Goal: Transaction & Acquisition: Purchase product/service

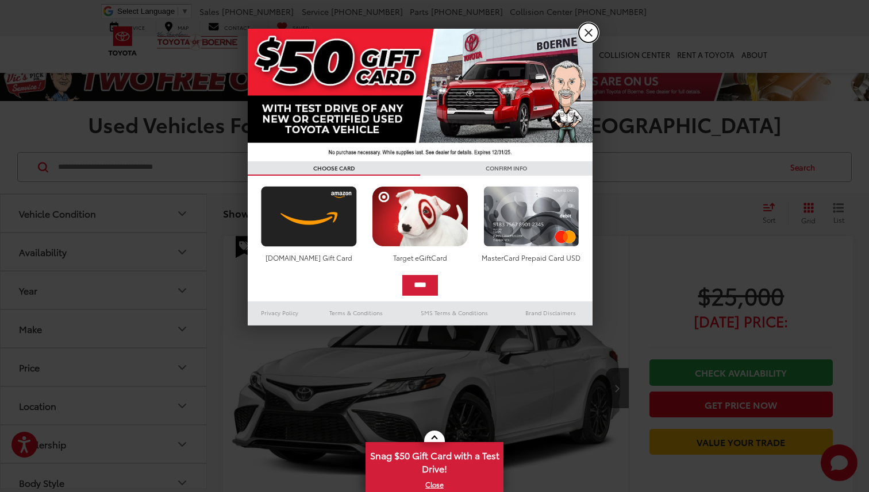
click at [583, 31] on link "X" at bounding box center [589, 33] width 20 height 20
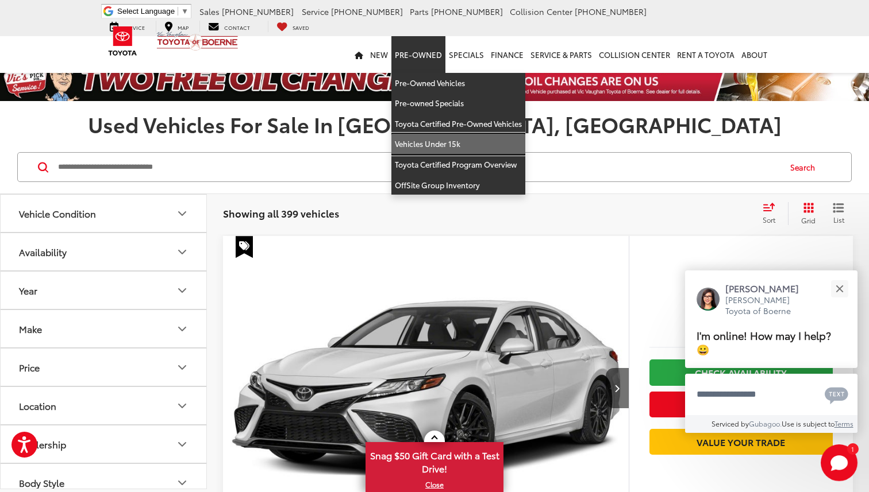
click at [457, 149] on link "Vehicles Under 15k" at bounding box center [458, 144] width 134 height 21
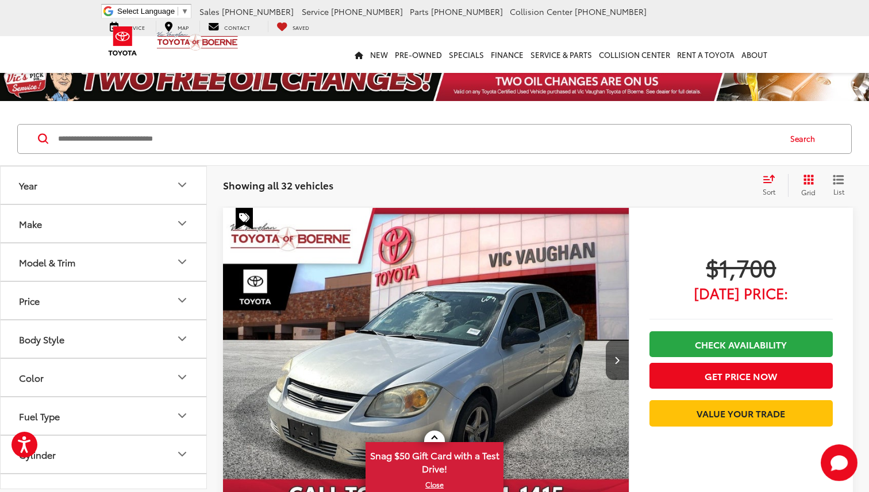
click at [769, 188] on span "Sort" at bounding box center [768, 192] width 13 height 10
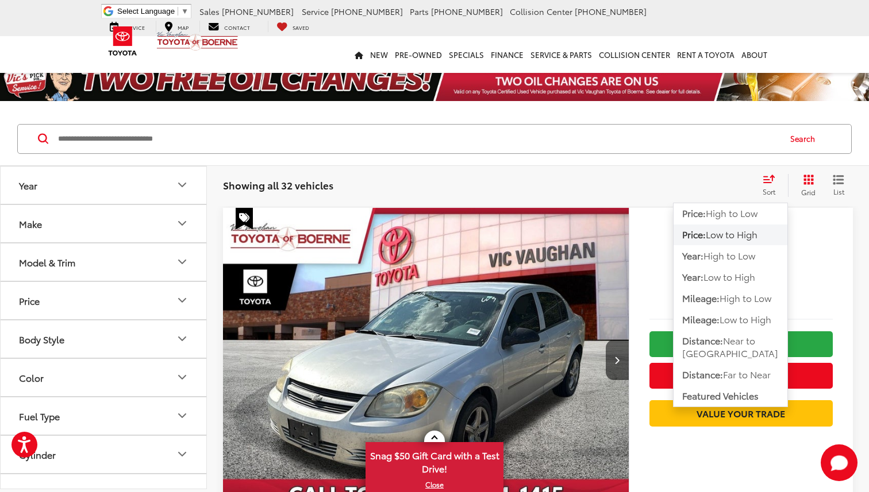
click at [733, 236] on span "Low to High" at bounding box center [732, 234] width 52 height 13
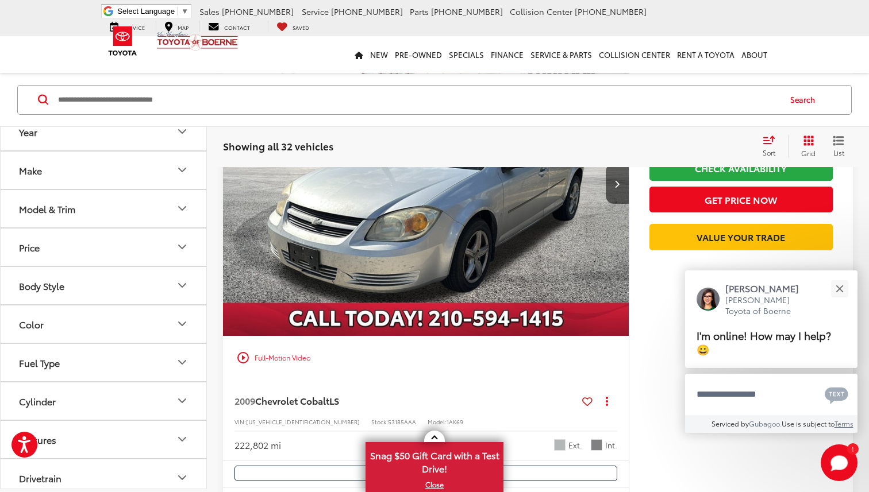
scroll to position [178, 0]
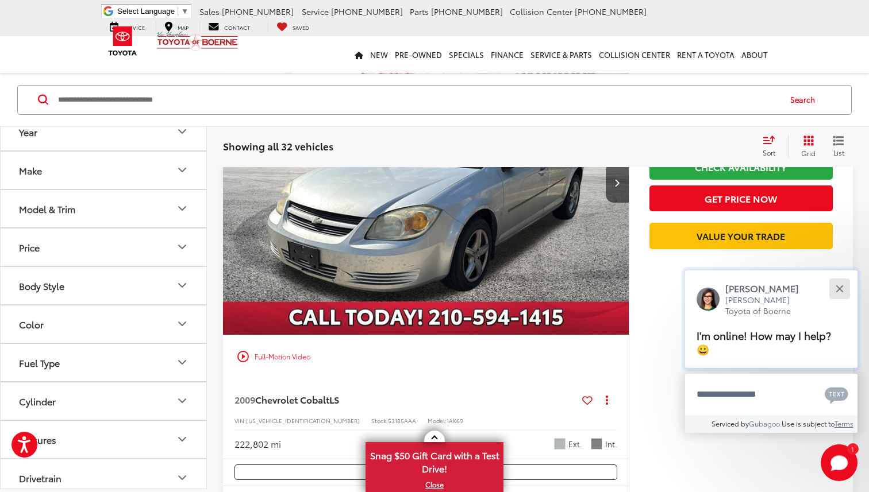
click at [839, 292] on div "Close" at bounding box center [838, 288] width 7 height 7
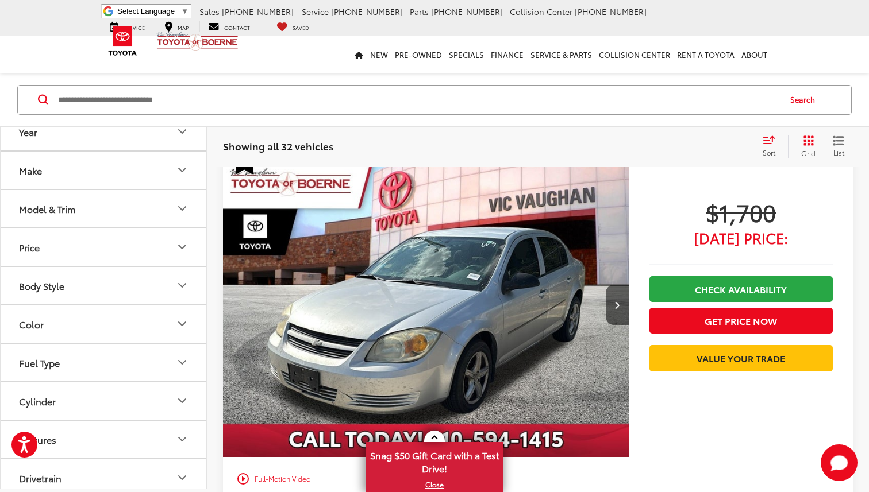
scroll to position [64, 0]
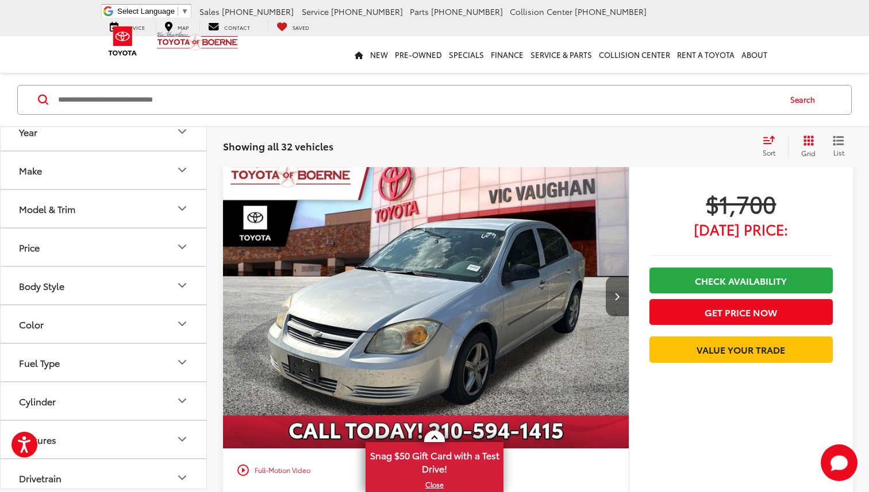
click at [615, 294] on icon "Next image" at bounding box center [616, 296] width 5 height 8
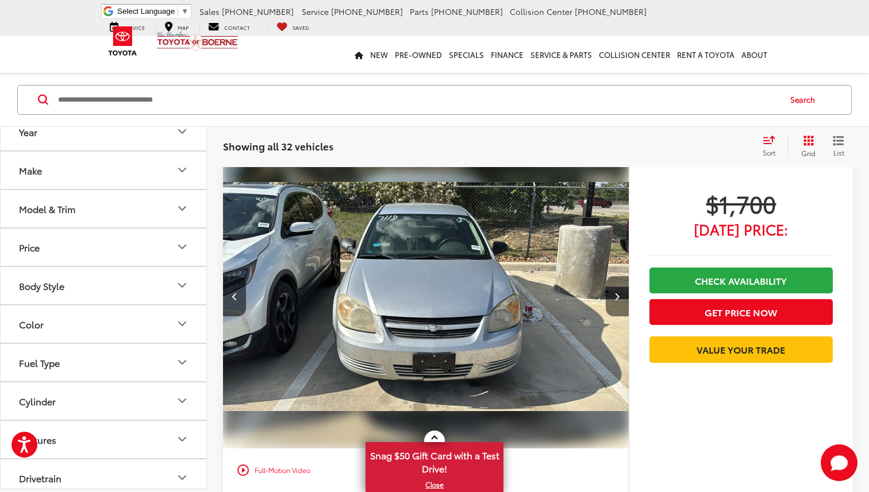
click at [615, 294] on icon "Next image" at bounding box center [616, 296] width 5 height 8
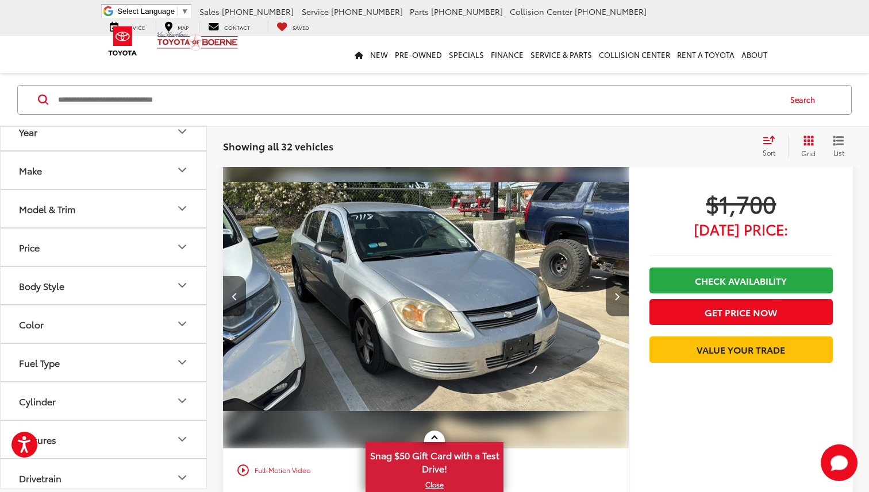
click at [615, 294] on icon "Next image" at bounding box center [616, 296] width 5 height 8
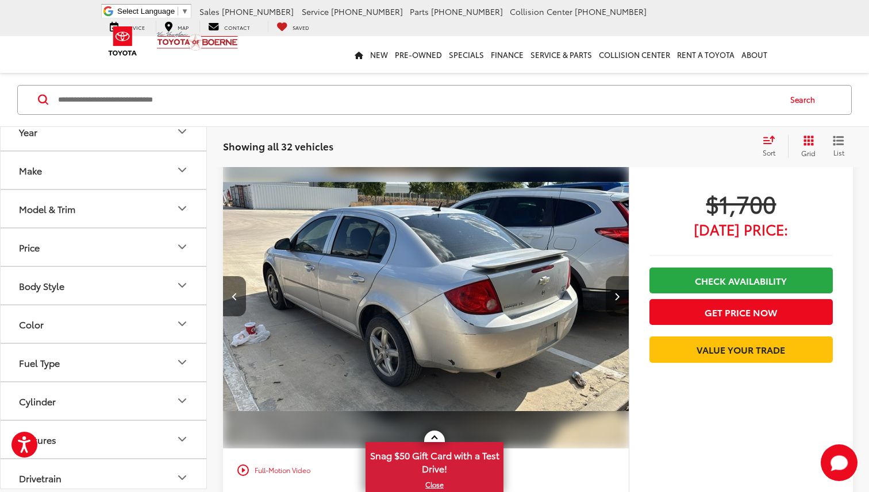
click at [615, 294] on icon "Next image" at bounding box center [616, 296] width 5 height 8
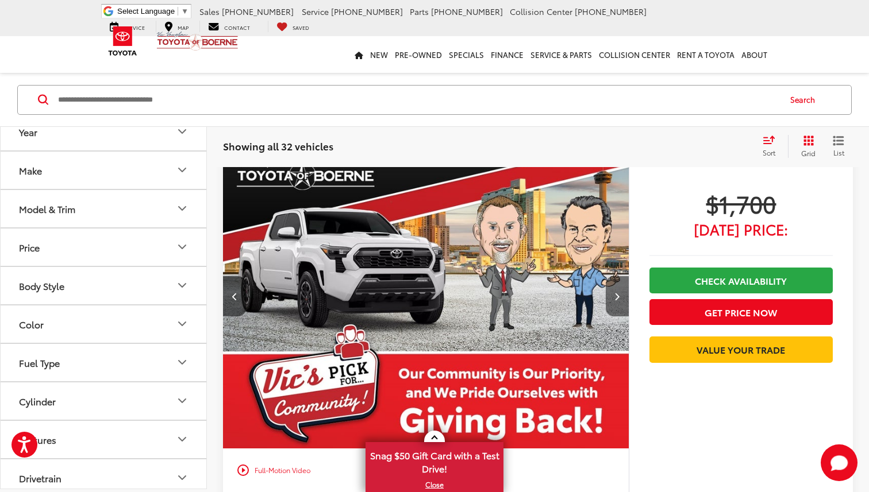
click at [615, 294] on icon "Next image" at bounding box center [616, 296] width 5 height 8
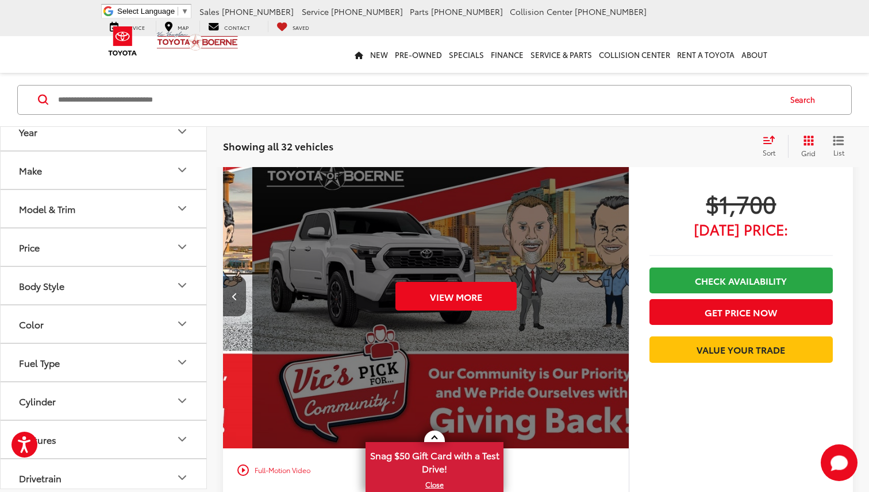
scroll to position [0, 2037]
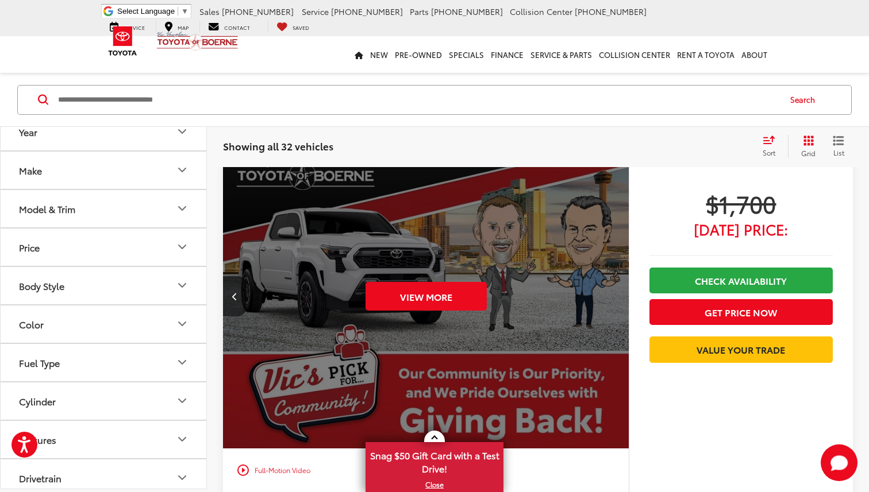
click at [615, 294] on div "View More" at bounding box center [425, 297] width 407 height 306
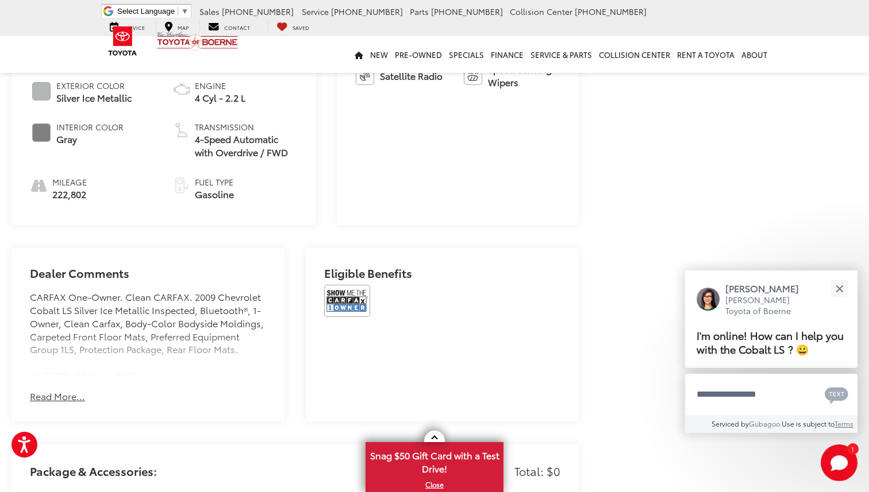
scroll to position [583, 0]
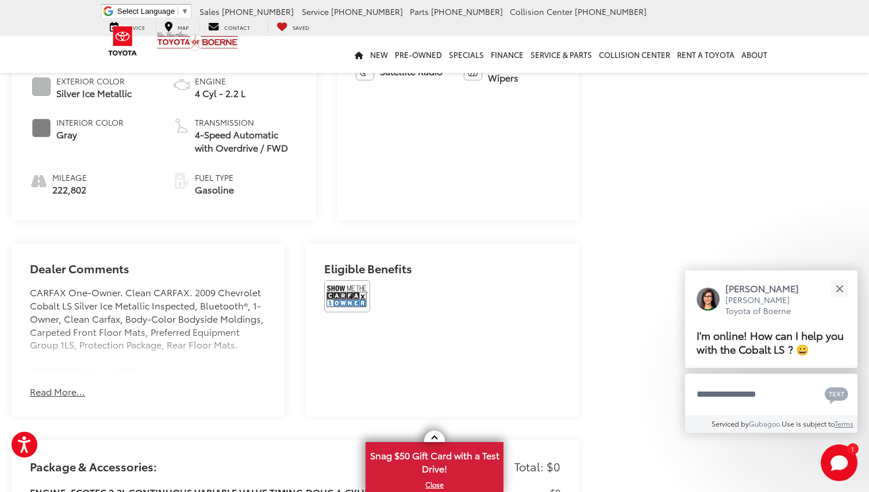
click at [60, 386] on button "Read More..." at bounding box center [57, 392] width 55 height 13
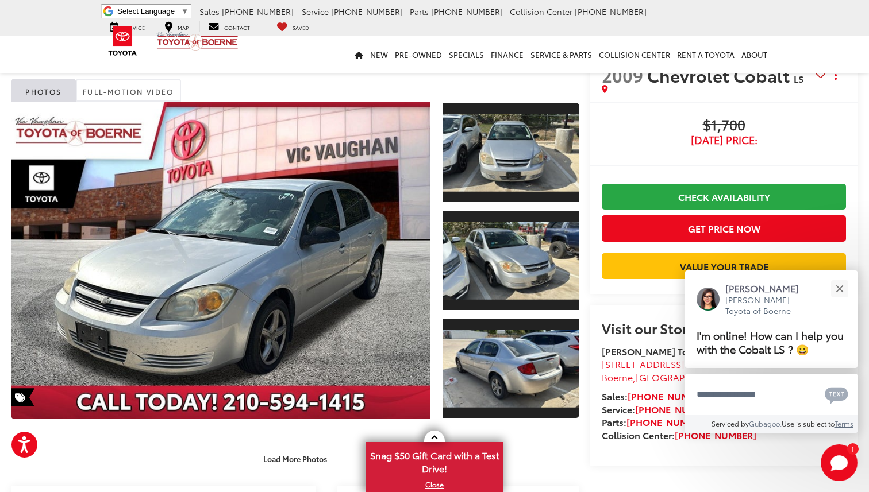
scroll to position [28, 0]
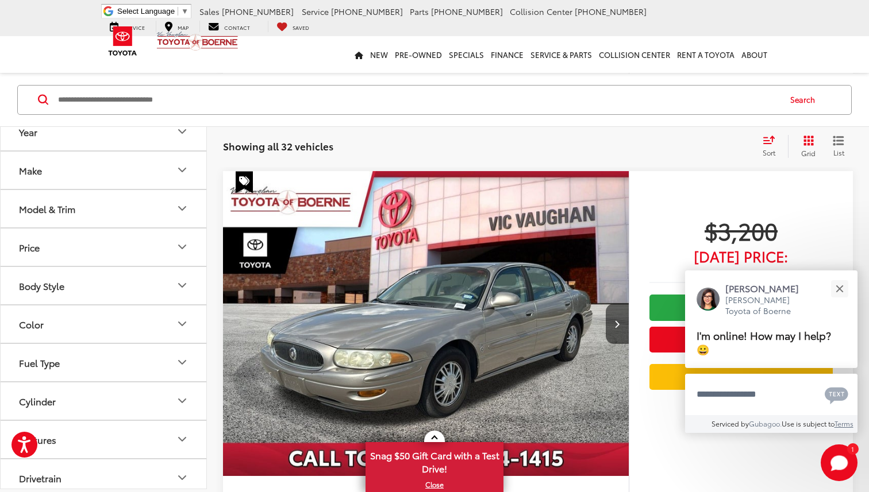
scroll to position [2128, 0]
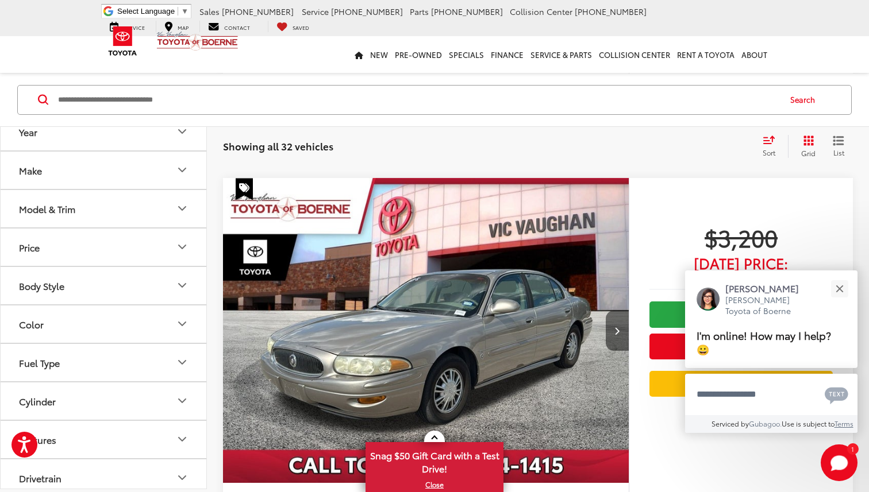
click at [608, 340] on button "Next image" at bounding box center [617, 331] width 23 height 40
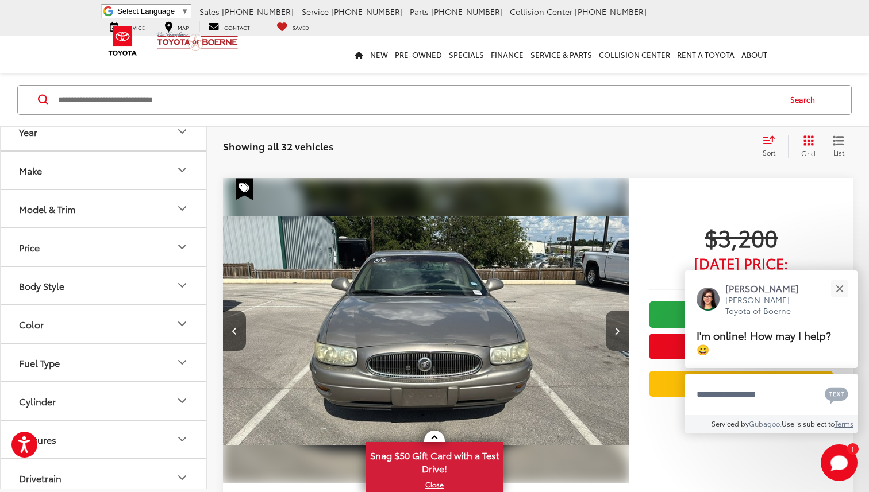
click at [608, 340] on button "Next image" at bounding box center [617, 331] width 23 height 40
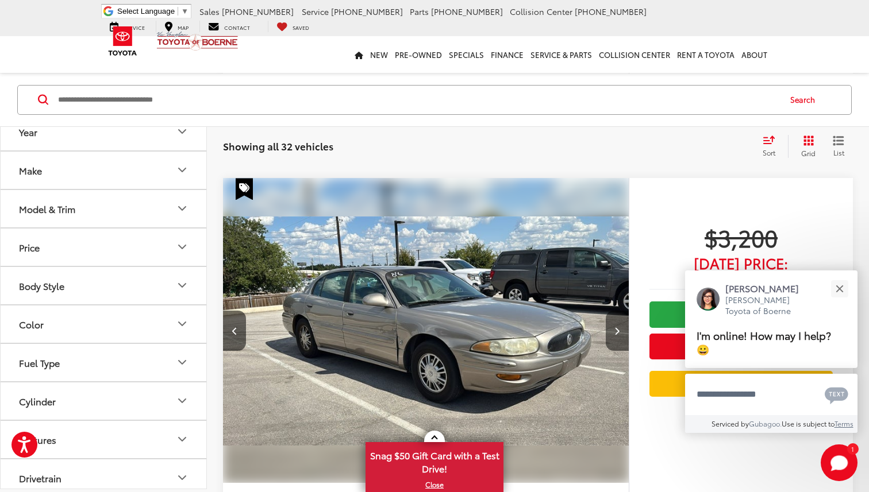
click at [608, 340] on button "Next image" at bounding box center [617, 331] width 23 height 40
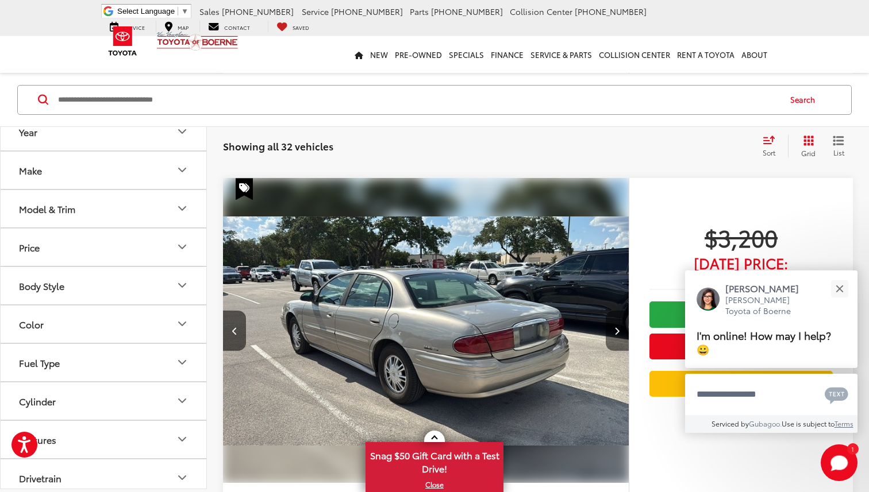
click at [609, 340] on button "Next image" at bounding box center [617, 331] width 23 height 40
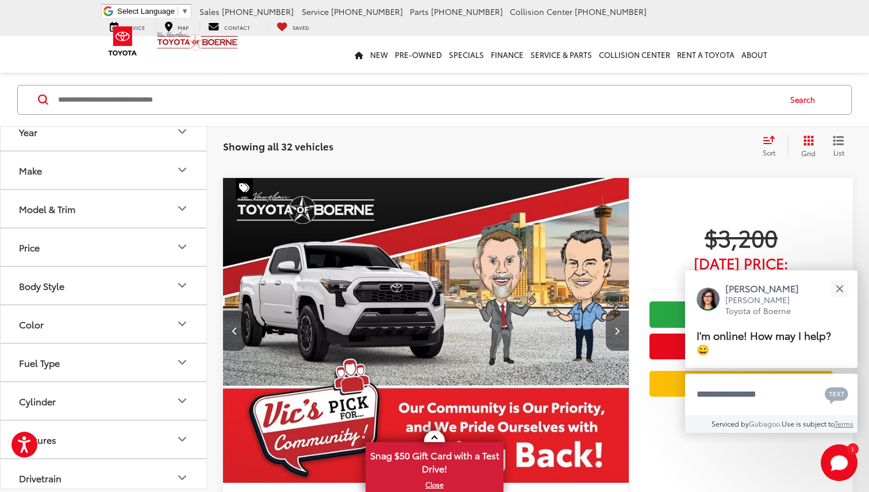
click at [609, 340] on button "Next image" at bounding box center [617, 331] width 23 height 40
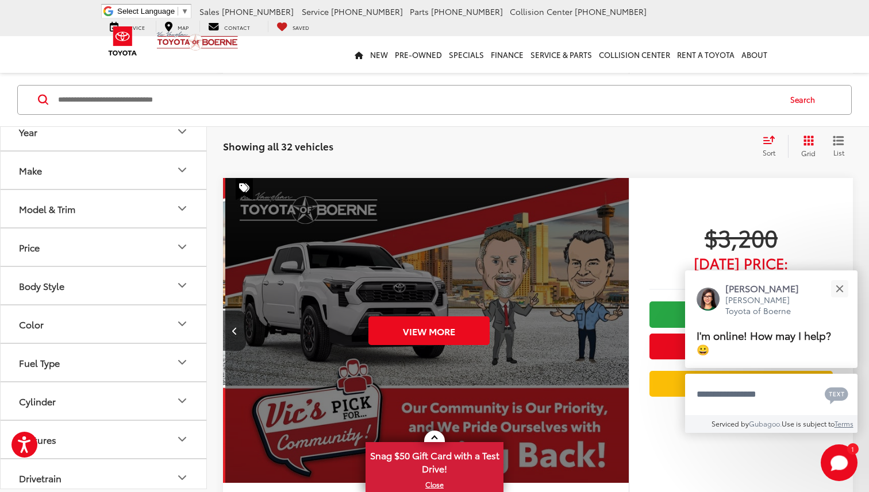
scroll to position [0, 2037]
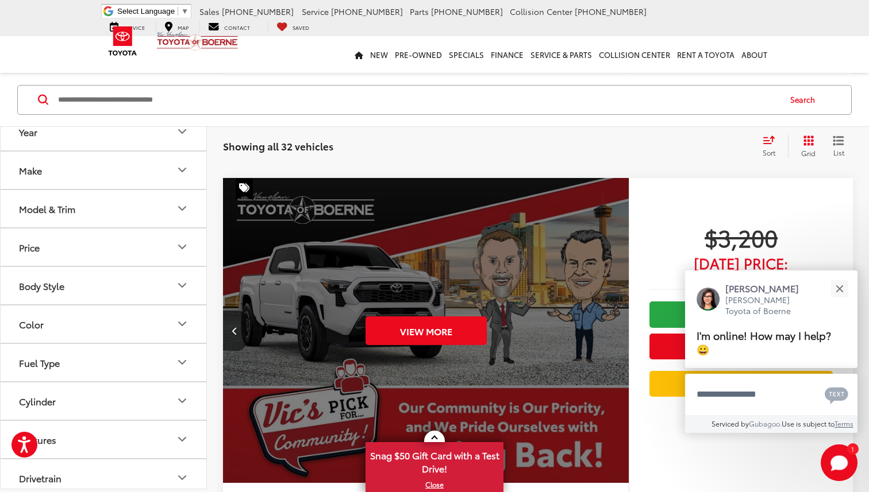
click at [610, 340] on div "View More" at bounding box center [425, 331] width 407 height 306
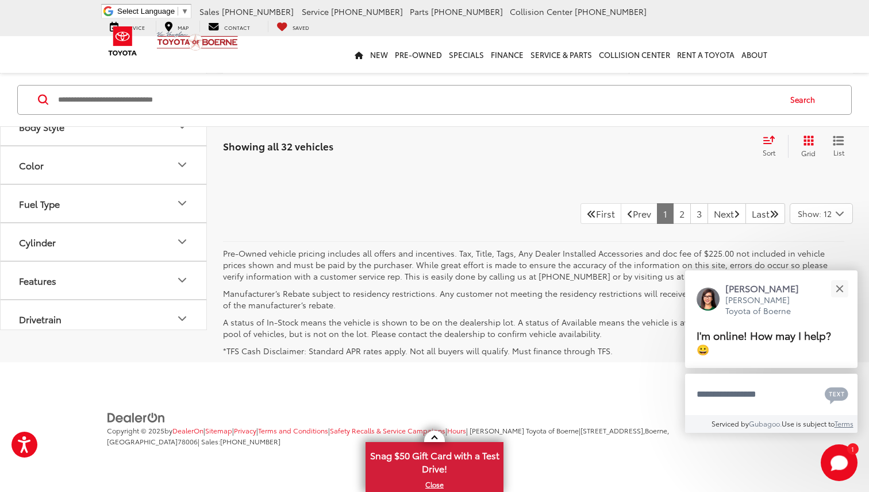
scroll to position [6275, 0]
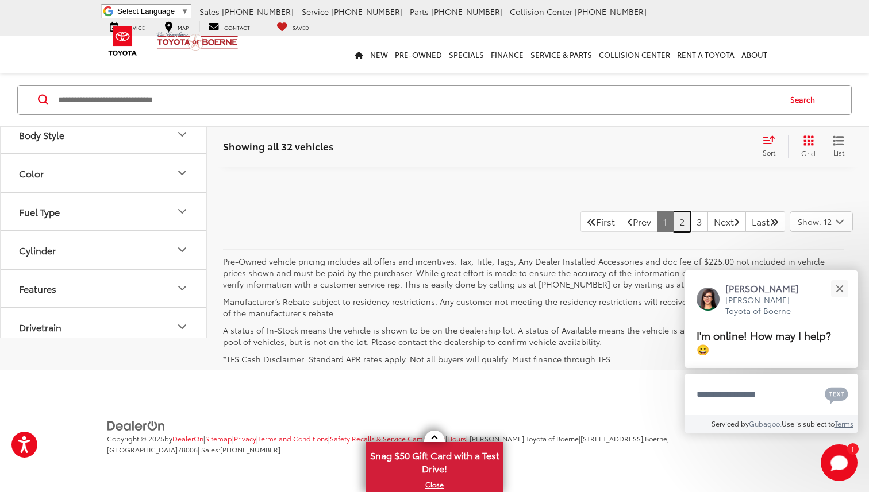
click at [673, 232] on link "2" at bounding box center [682, 221] width 18 height 21
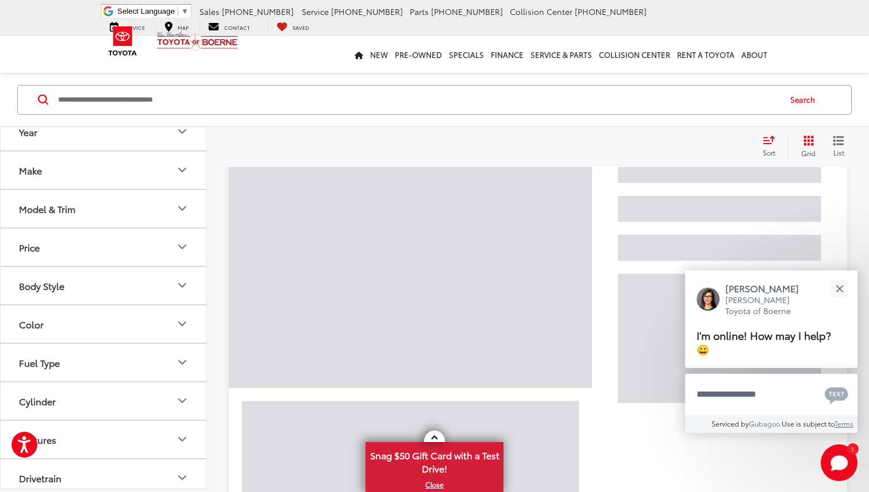
scroll to position [39, 0]
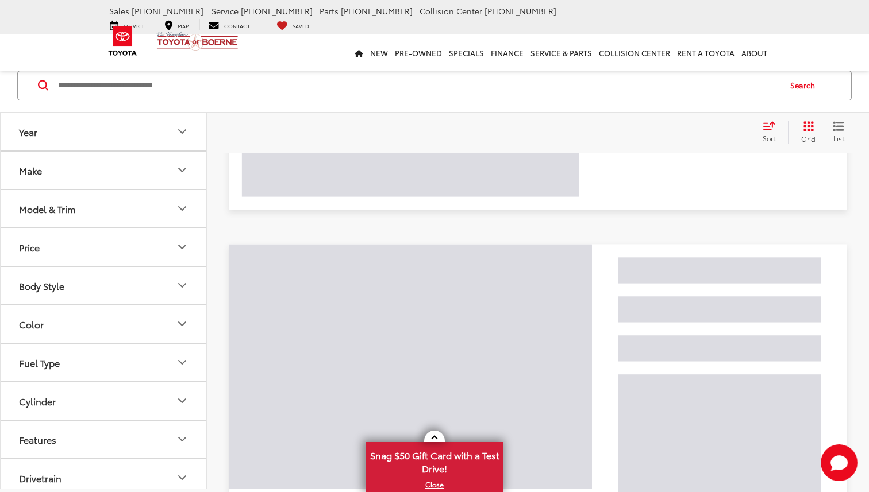
scroll to position [296, 0]
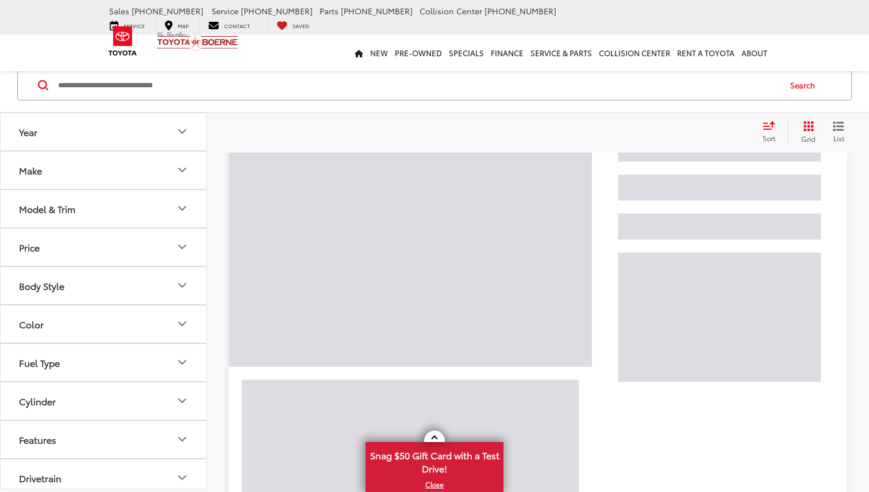
scroll to position [54, 0]
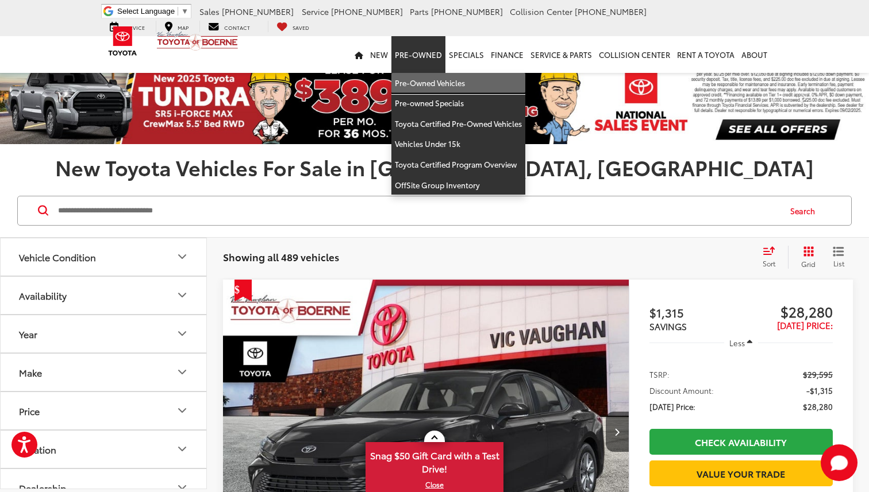
click at [423, 86] on link "Pre-Owned Vehicles" at bounding box center [458, 83] width 134 height 21
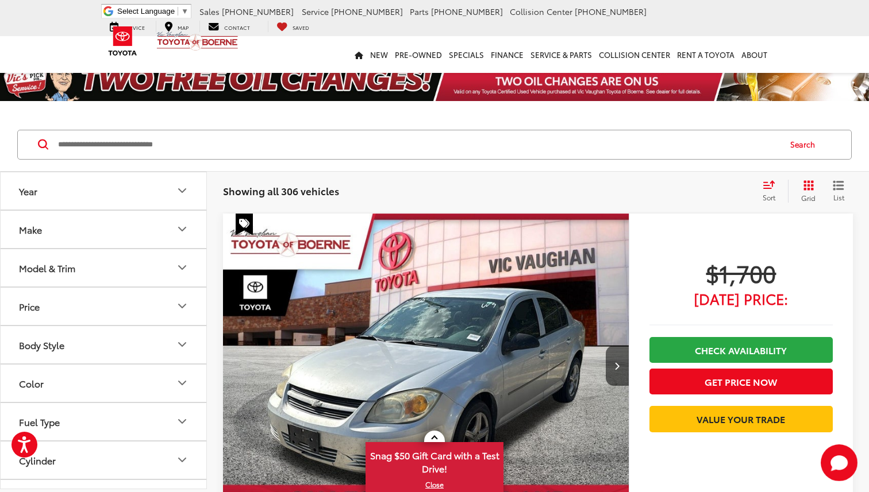
click at [773, 195] on span "Sort" at bounding box center [768, 197] width 13 height 10
